Goal: Navigation & Orientation: Find specific page/section

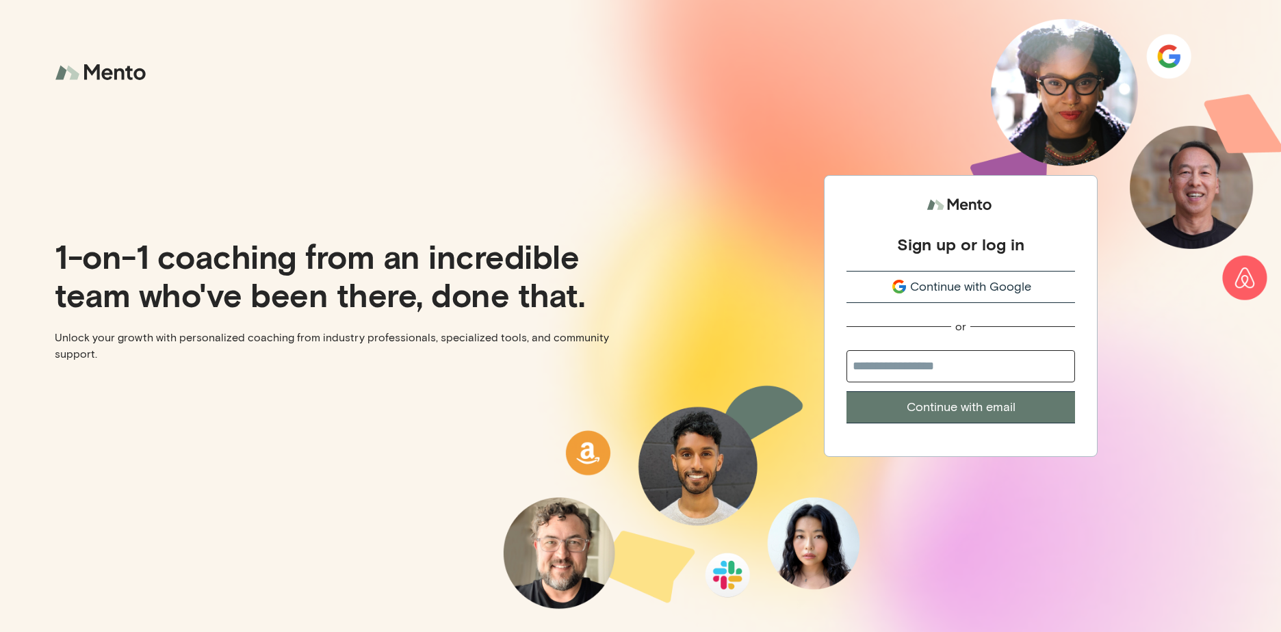
click at [880, 376] on input "email" at bounding box center [961, 366] width 229 height 32
type input "**********"
click at [938, 409] on button "Continue with email" at bounding box center [961, 408] width 229 height 32
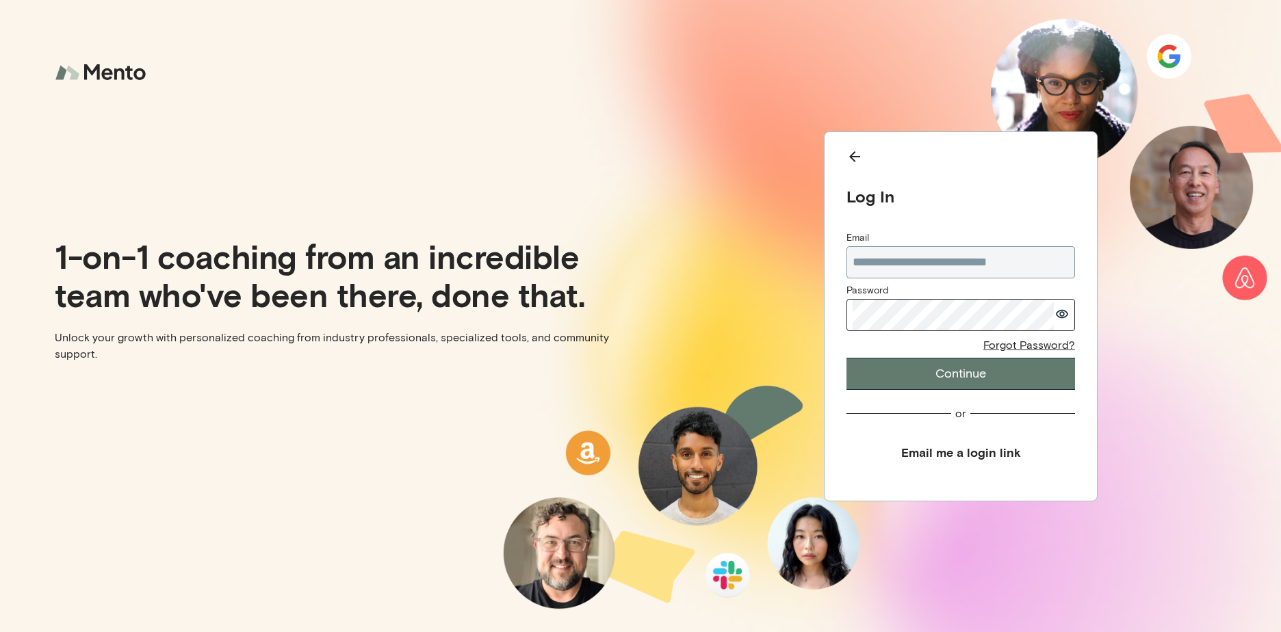
click at [1045, 190] on div "Log In" at bounding box center [961, 196] width 229 height 21
click at [1004, 363] on button "Continue" at bounding box center [961, 374] width 229 height 32
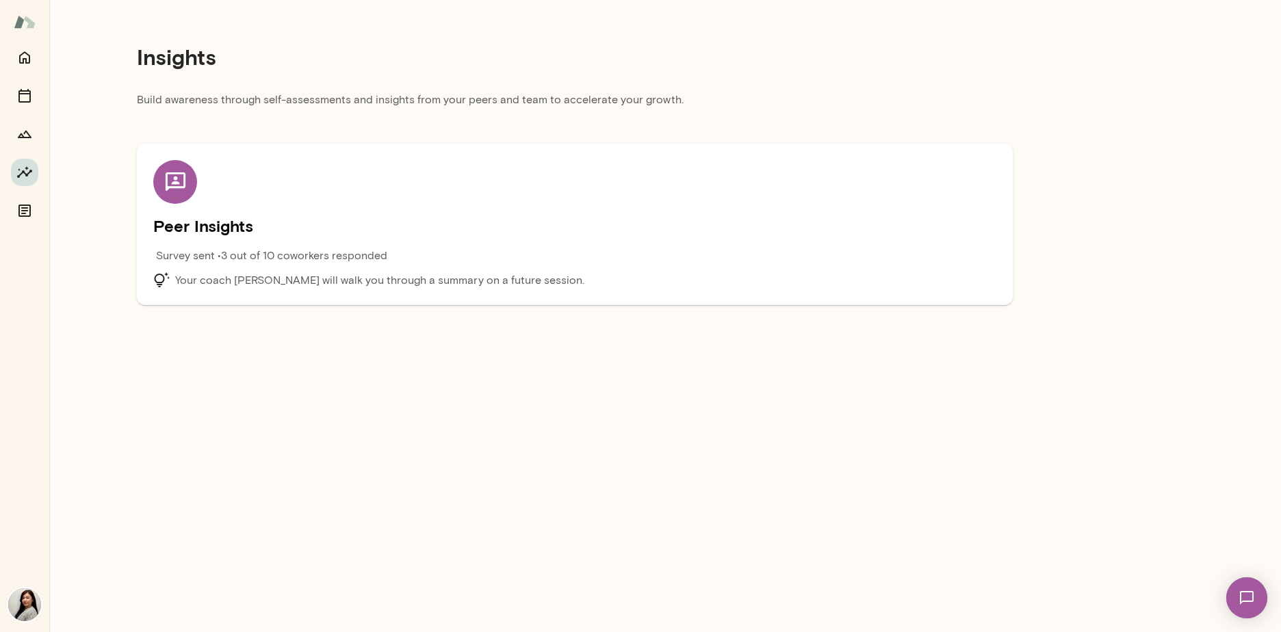
click at [464, 281] on p "Your coach [PERSON_NAME] will walk you through a summary on a future session." at bounding box center [379, 280] width 409 height 16
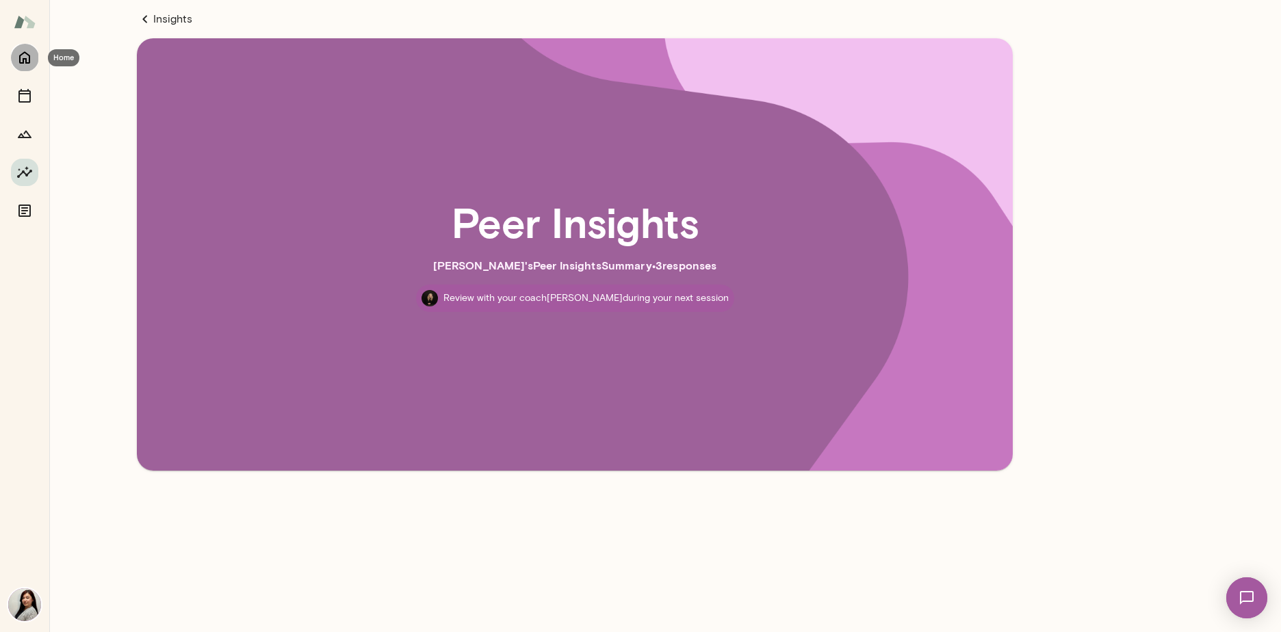
click at [27, 52] on icon "Home" at bounding box center [24, 57] width 16 height 16
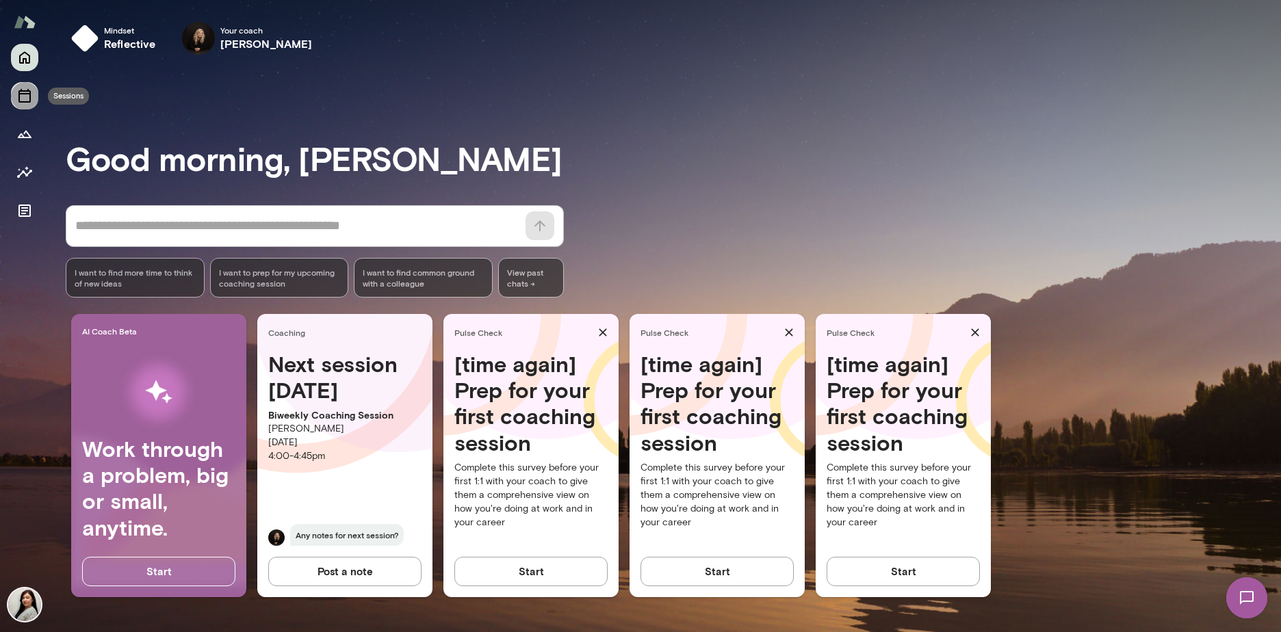
click at [16, 93] on button "Sessions" at bounding box center [24, 95] width 27 height 27
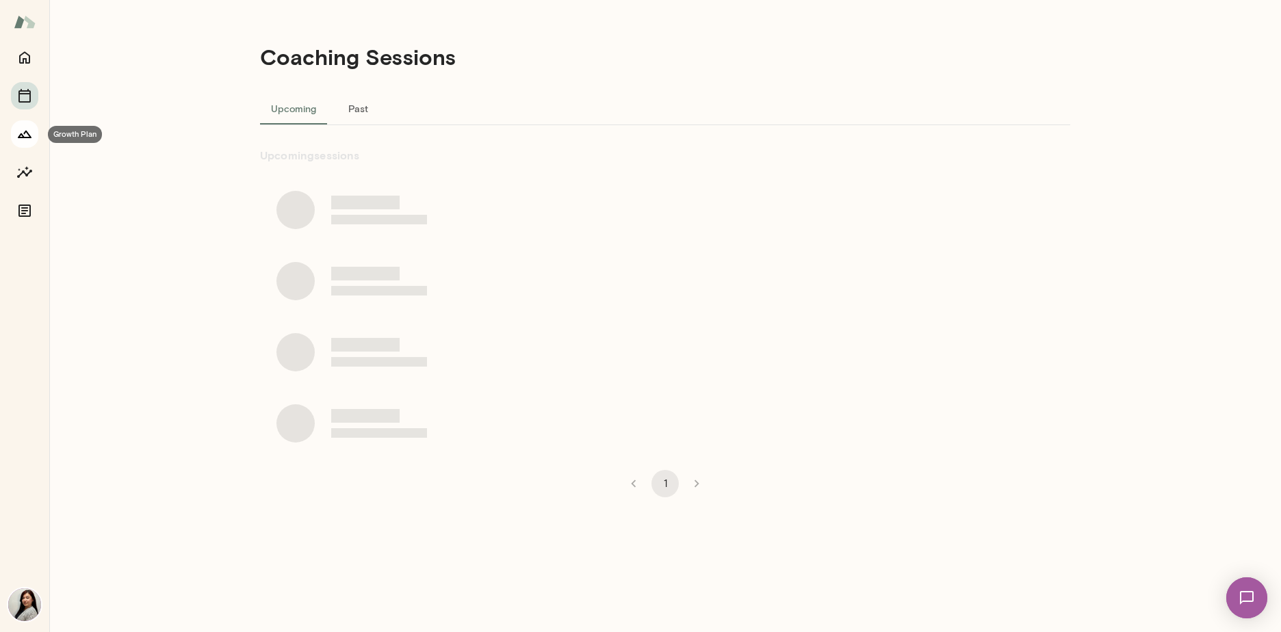
click at [29, 133] on icon "Growth Plan" at bounding box center [24, 134] width 16 height 16
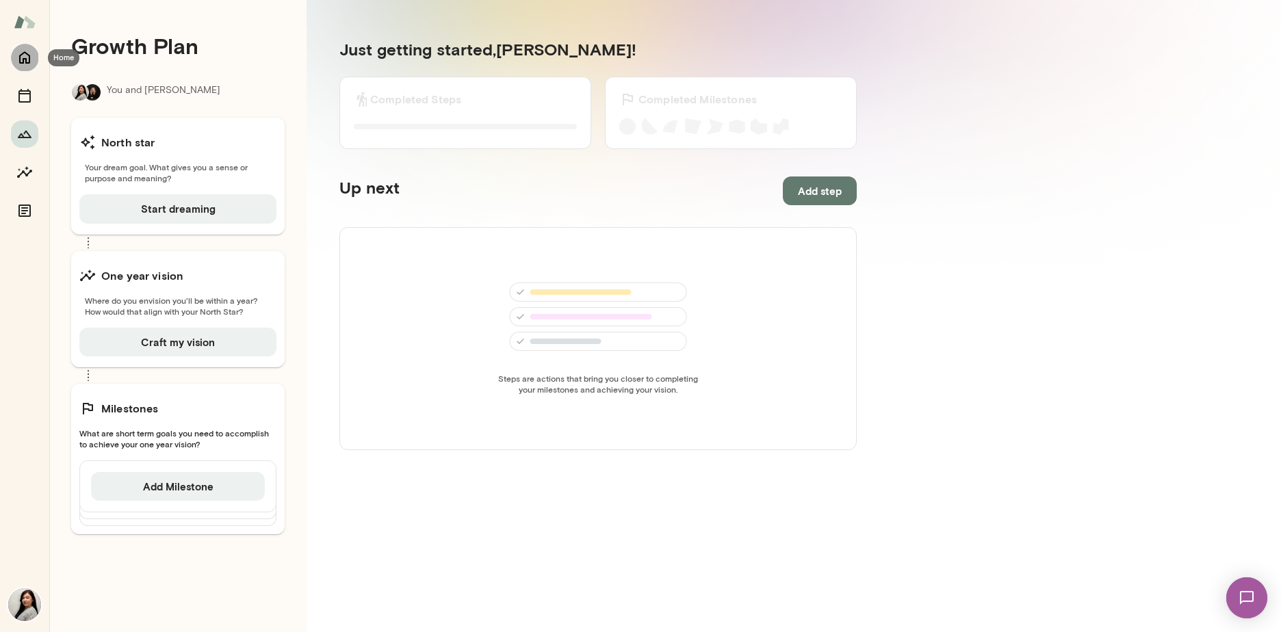
click at [16, 53] on icon "Home" at bounding box center [24, 57] width 16 height 16
